Goal: Task Accomplishment & Management: Manage account settings

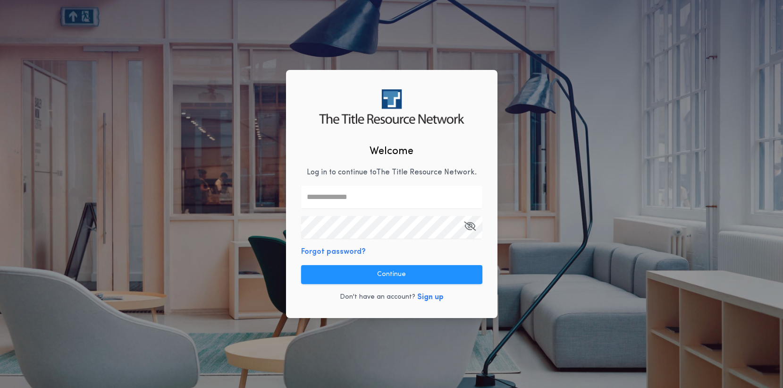
type input "**********"
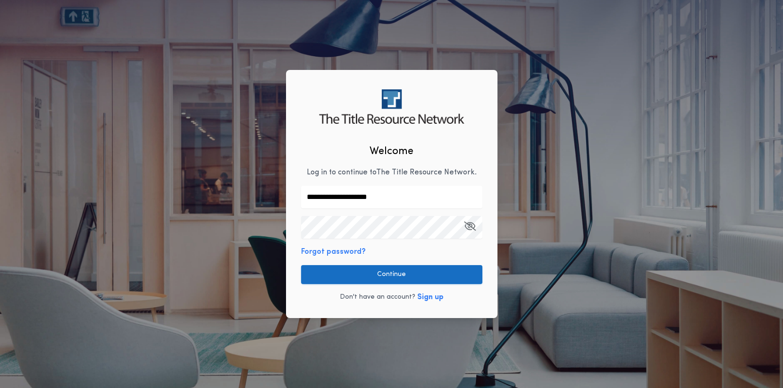
click at [400, 273] on button "Continue" at bounding box center [391, 274] width 181 height 19
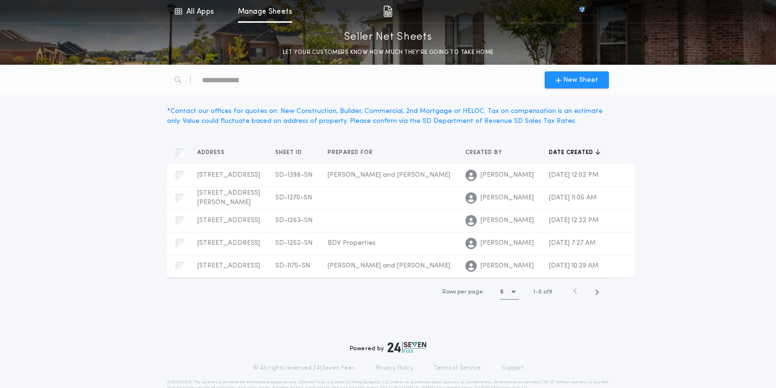
click at [709, 18] on div "Menu All Apps Manage Sheets Seller Net Sheets LET YOUR CUSTOMERS KNOW HOW MUCH …" at bounding box center [388, 32] width 776 height 65
click at [582, 9] on img at bounding box center [582, 11] width 40 height 9
click at [581, 12] on img at bounding box center [582, 11] width 40 height 9
click at [197, 8] on link "All Apps" at bounding box center [194, 11] width 42 height 23
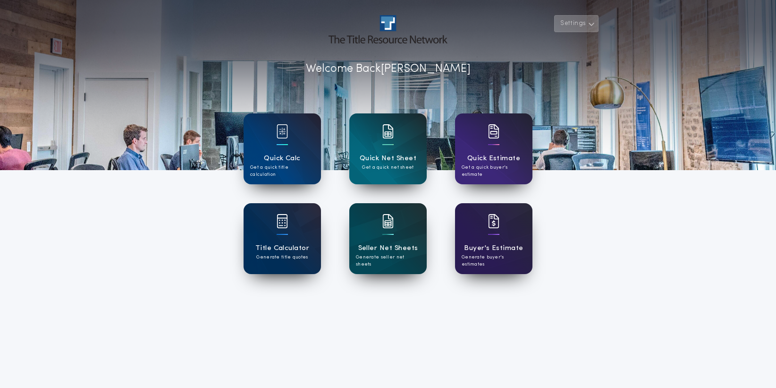
click at [592, 25] on icon "button" at bounding box center [591, 23] width 7 height 11
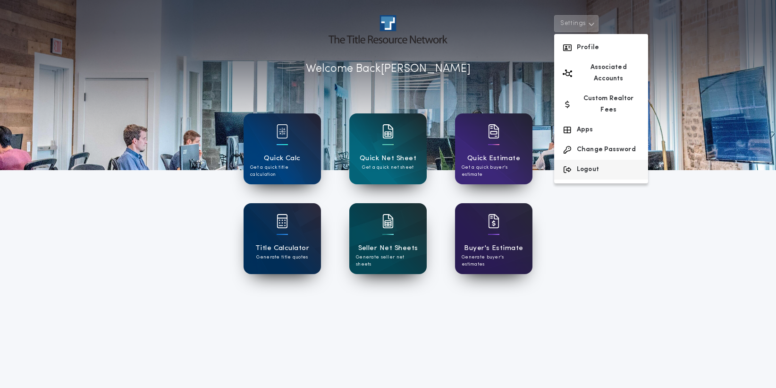
click at [601, 160] on button "Logout" at bounding box center [601, 170] width 94 height 20
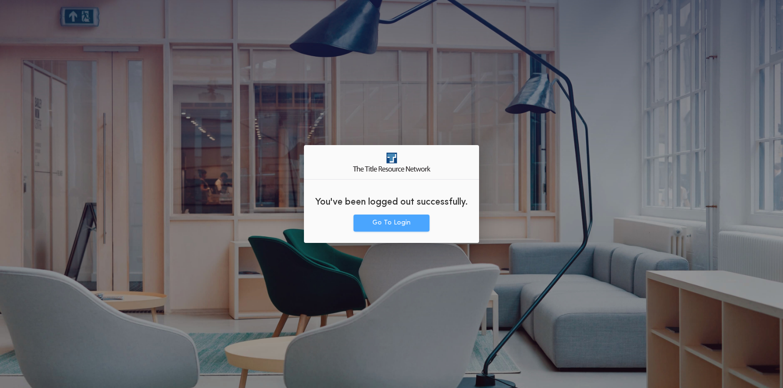
click at [399, 221] on button "Go To Login" at bounding box center [392, 222] width 76 height 17
